Goal: Information Seeking & Learning: Understand process/instructions

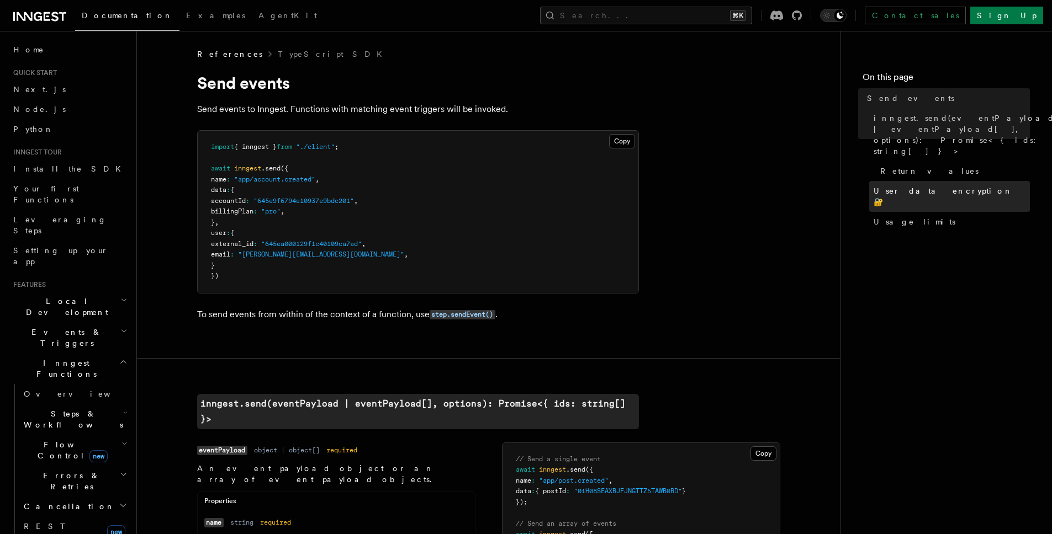
click at [902, 185] on span "User data encryption 🔐" at bounding box center [951, 196] width 156 height 22
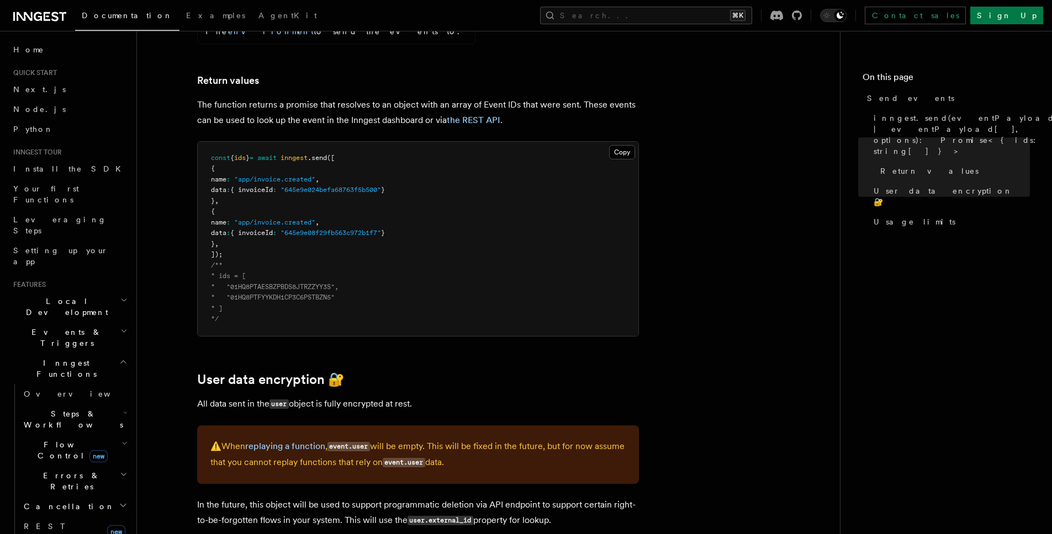
scroll to position [1311, 0]
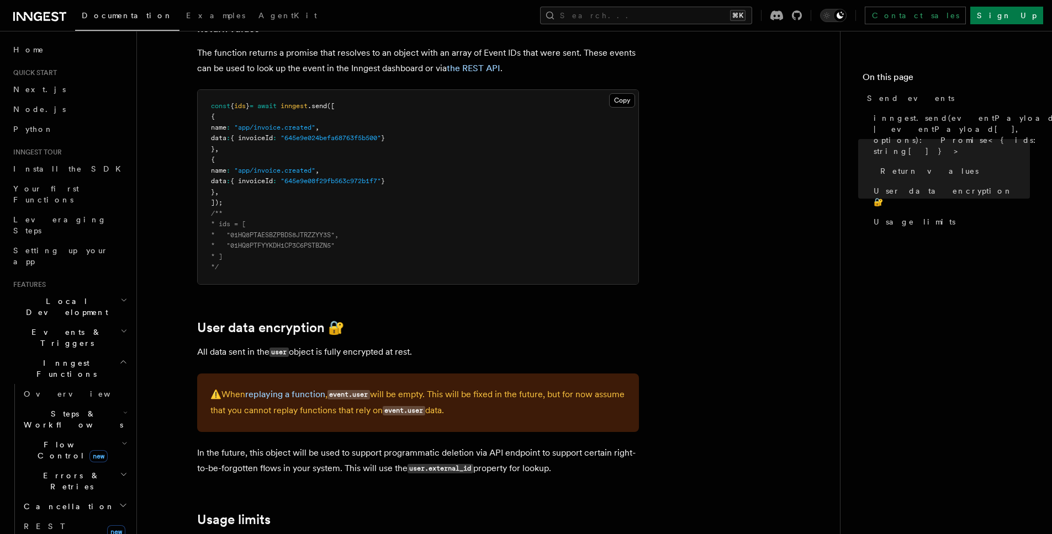
drag, startPoint x: 596, startPoint y: 227, endPoint x: 590, endPoint y: 190, distance: 36.9
drag, startPoint x: 590, startPoint y: 190, endPoint x: 601, endPoint y: 236, distance: 47.1
click at [601, 445] on p "In the future, this object will be used to support programmatic deletion via AP…" at bounding box center [418, 460] width 442 height 31
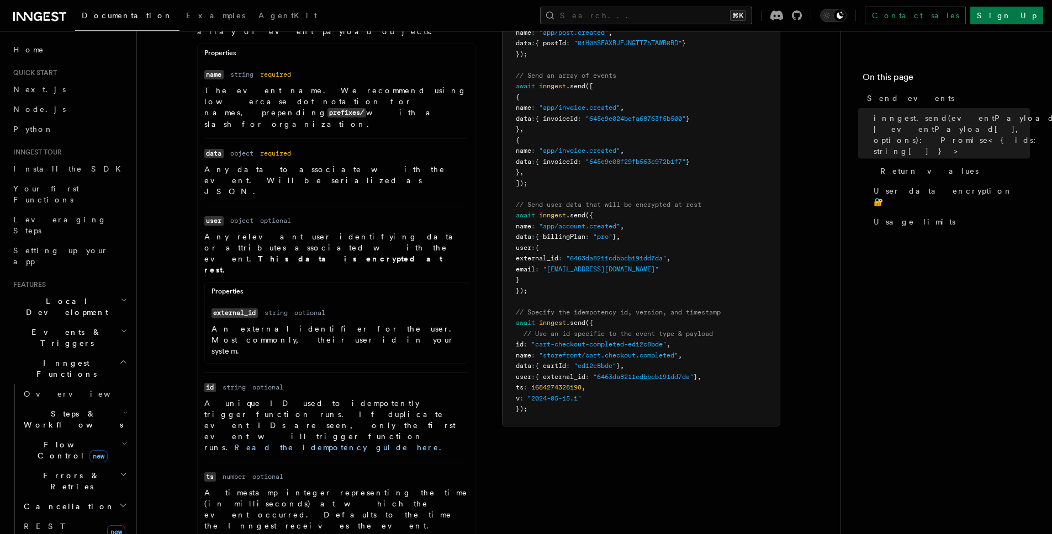
scroll to position [238, 0]
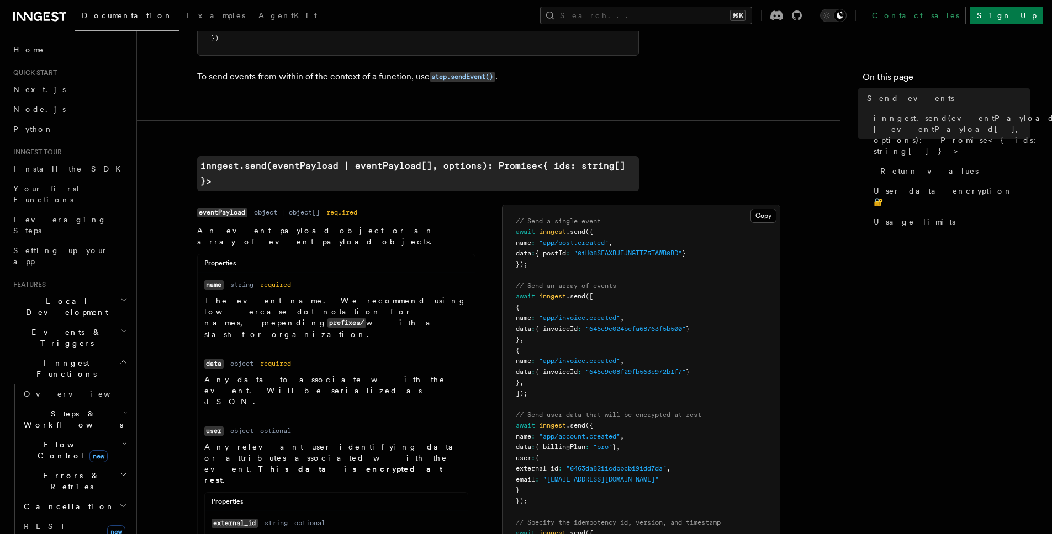
click at [465, 279] on dl "Name name Type string Required required Description The event name. We recommen…" at bounding box center [336, 309] width 264 height 61
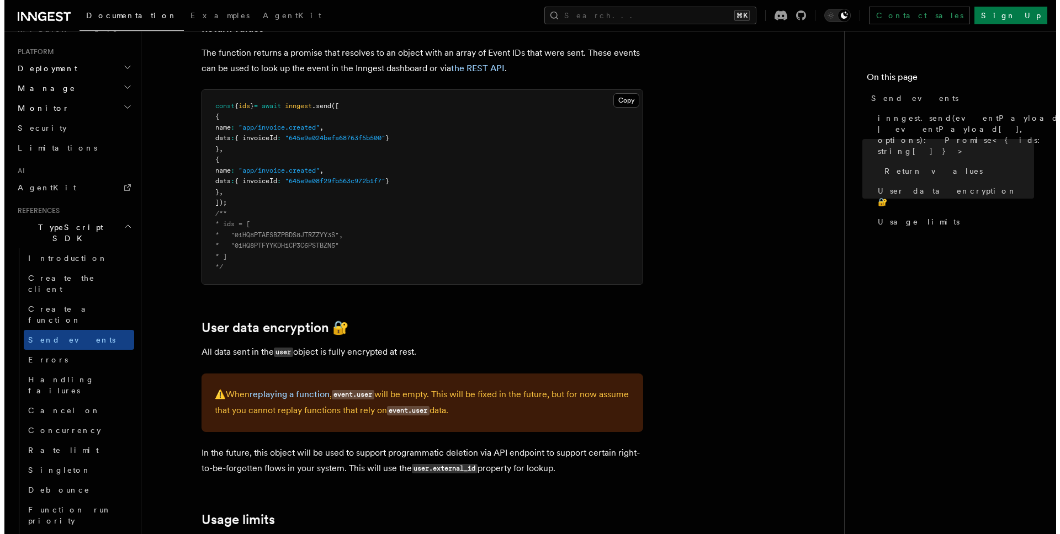
scroll to position [719, 0]
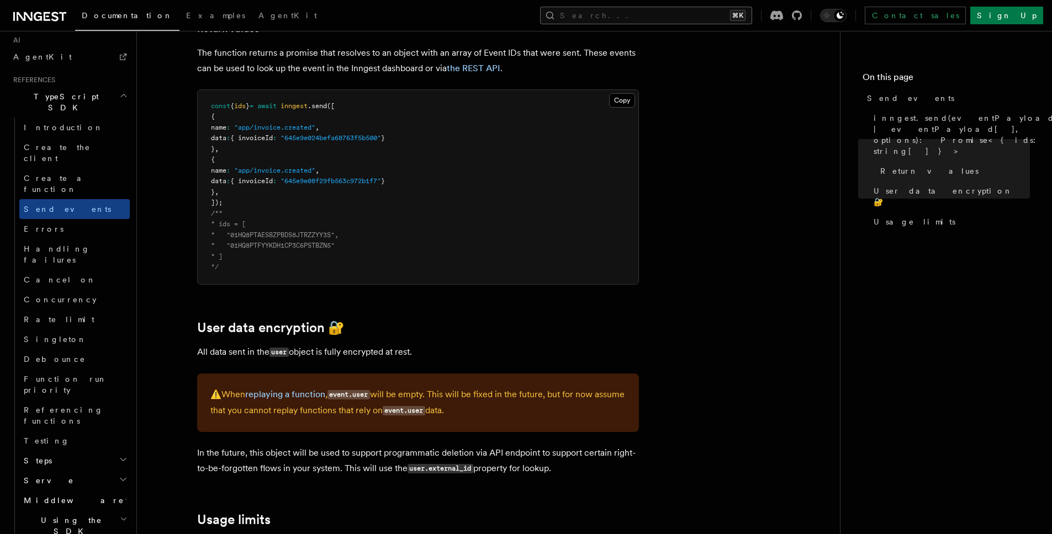
click at [660, 17] on button "Search... ⌘K" at bounding box center [646, 16] width 212 height 18
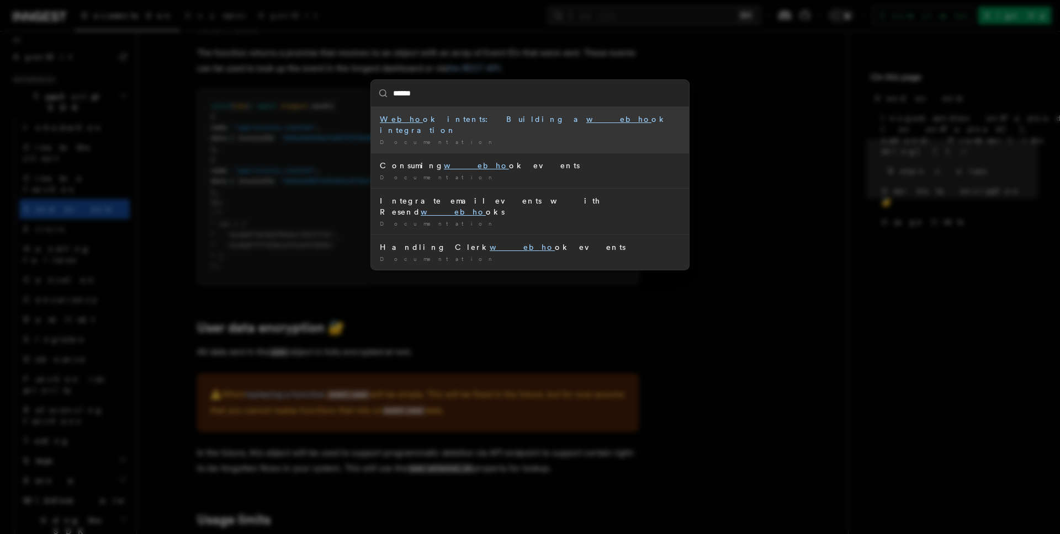
type input "*******"
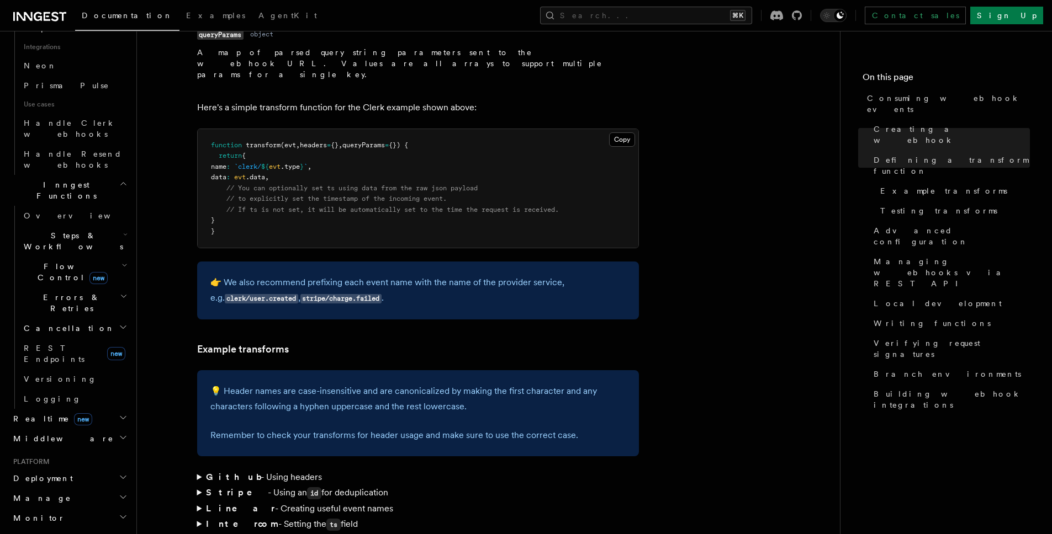
scroll to position [1236, 0]
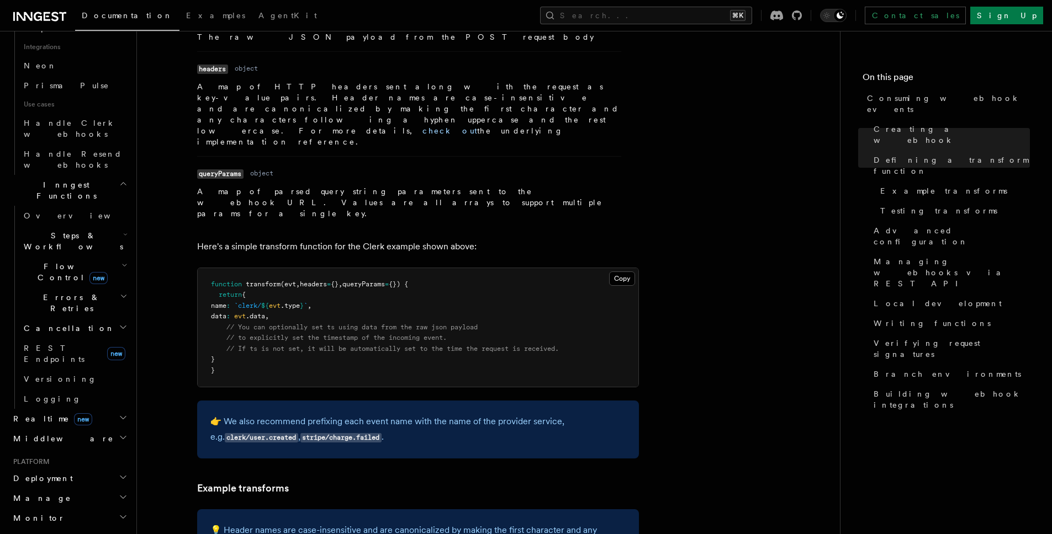
drag, startPoint x: 339, startPoint y: 80, endPoint x: 618, endPoint y: 128, distance: 282.2
click at [618, 128] on li "Name headers Type object Description A map of HTTP headers sent along with the …" at bounding box center [409, 103] width 424 height 105
click at [523, 126] on li "Name headers Type object Description A map of HTTP headers sent along with the …" at bounding box center [409, 103] width 424 height 105
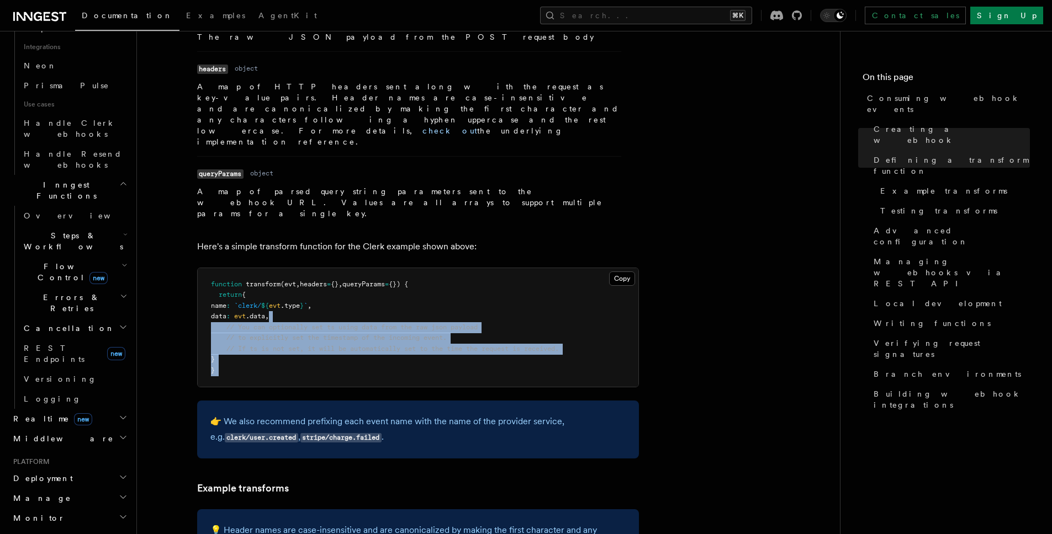
drag, startPoint x: 497, startPoint y: 372, endPoint x: 489, endPoint y: 282, distance: 90.4
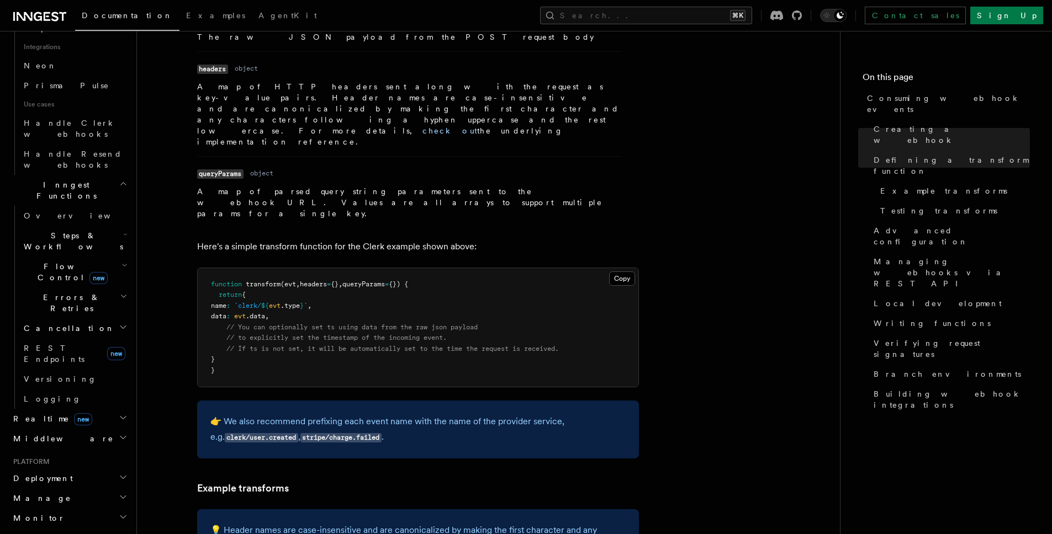
click at [489, 284] on pre "function transform (evt , headers = {} , queryParams = {}) { return { name : `c…" at bounding box center [418, 327] width 440 height 119
